Goal: Task Accomplishment & Management: Complete application form

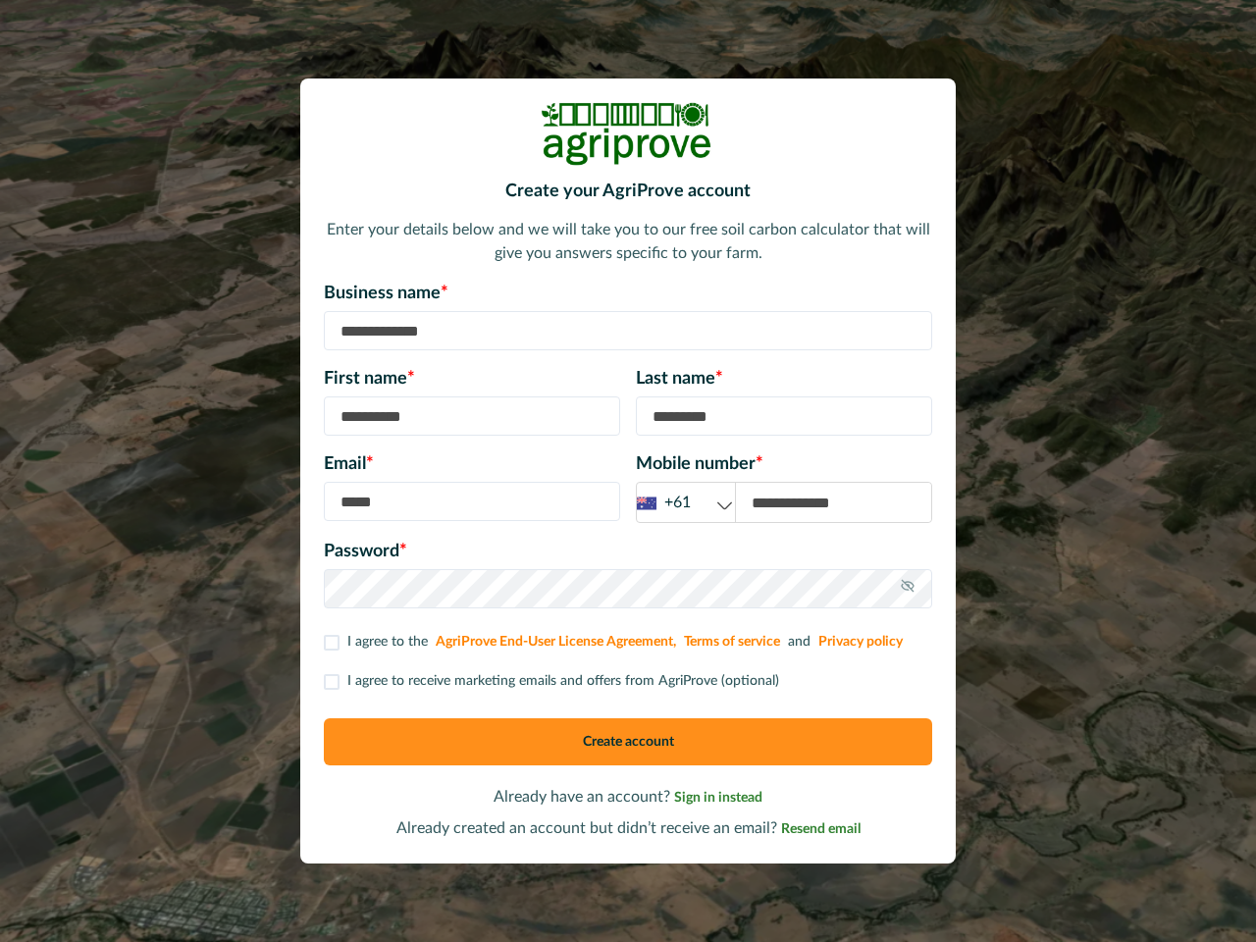
click at [628, 471] on div "Email * Mobile number * +61 +61 +44 +1" at bounding box center [628, 487] width 608 height 72
click at [686, 502] on div "+61" at bounding box center [686, 502] width 98 height 25
click at [907, 589] on icon at bounding box center [908, 586] width 16 height 16
click at [549, 681] on p "I agree to receive marketing emails and offers from AgriProve (optional)" at bounding box center [563, 681] width 432 height 21
click at [628, 742] on button "Create account" at bounding box center [628, 741] width 608 height 47
